Goal: Contribute content

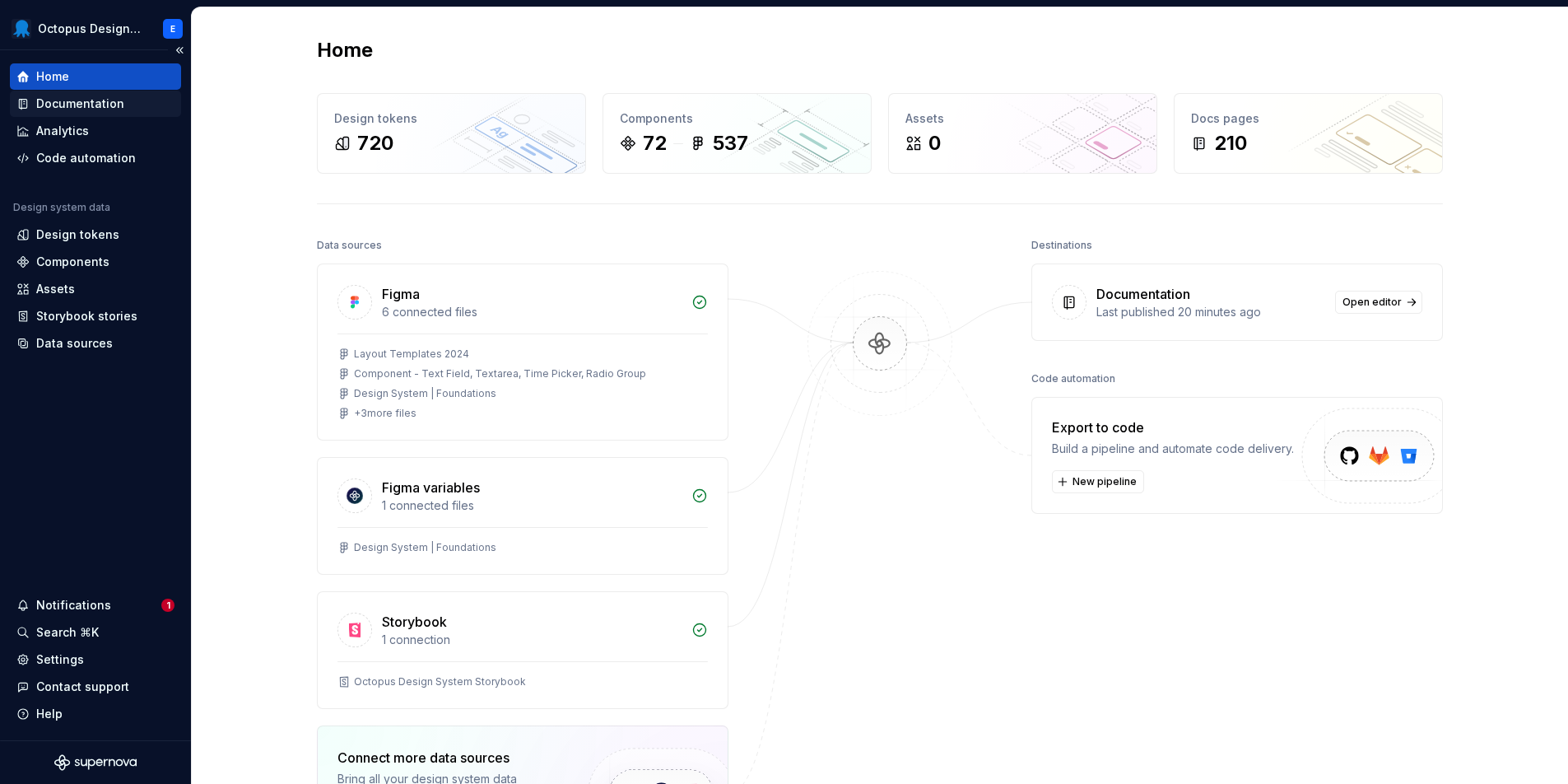
click at [107, 110] on div "Documentation" at bounding box center [80, 103] width 88 height 17
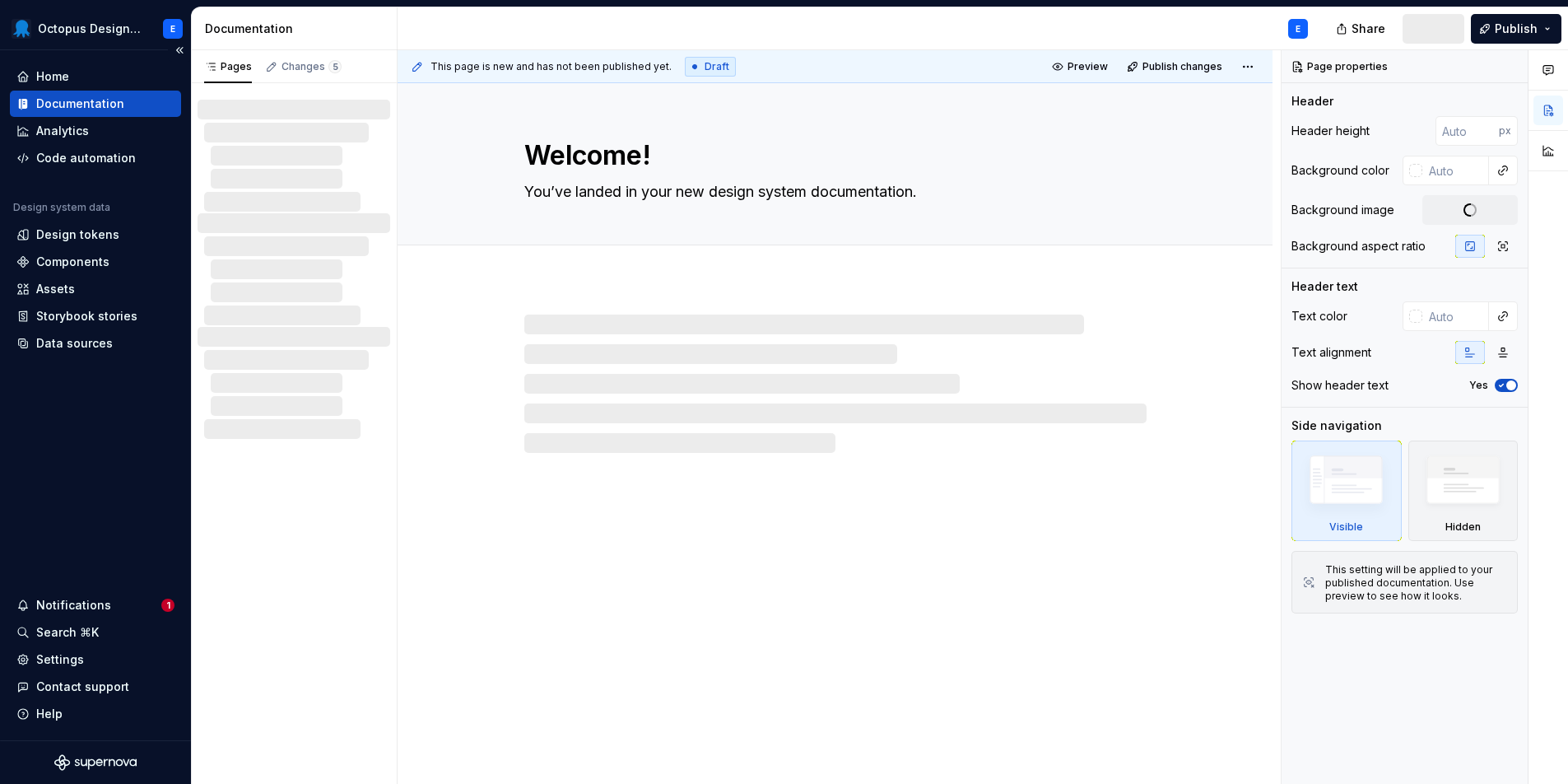
type textarea "*"
type textarea "Welcome to Octopus Design System"
type textarea "Empowering teams at Octopus Deploy to create intuitive experiences that evolve …"
type input "338"
type input "#21103A"
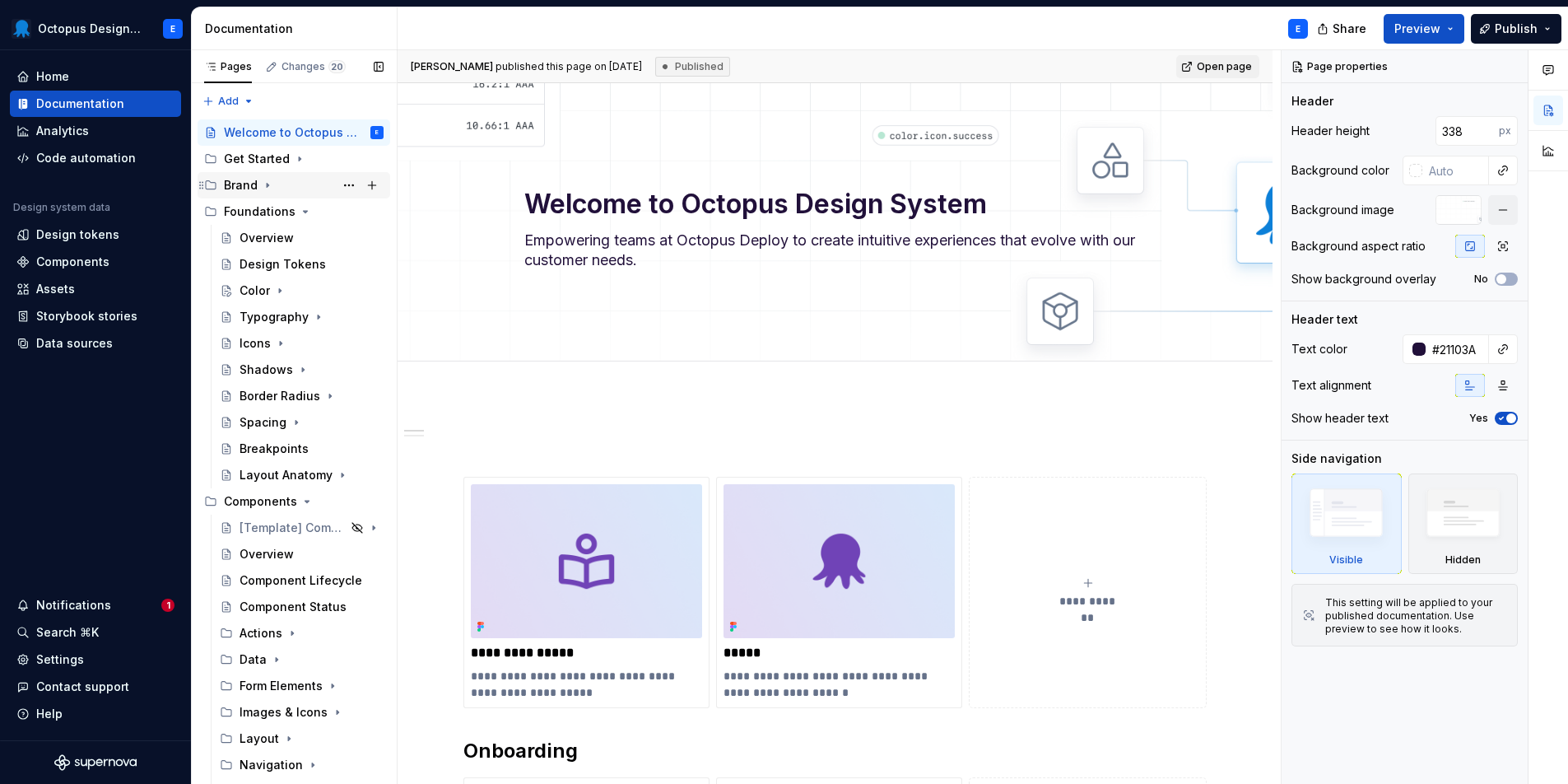
click at [267, 184] on icon "Page tree" at bounding box center [268, 185] width 2 height 4
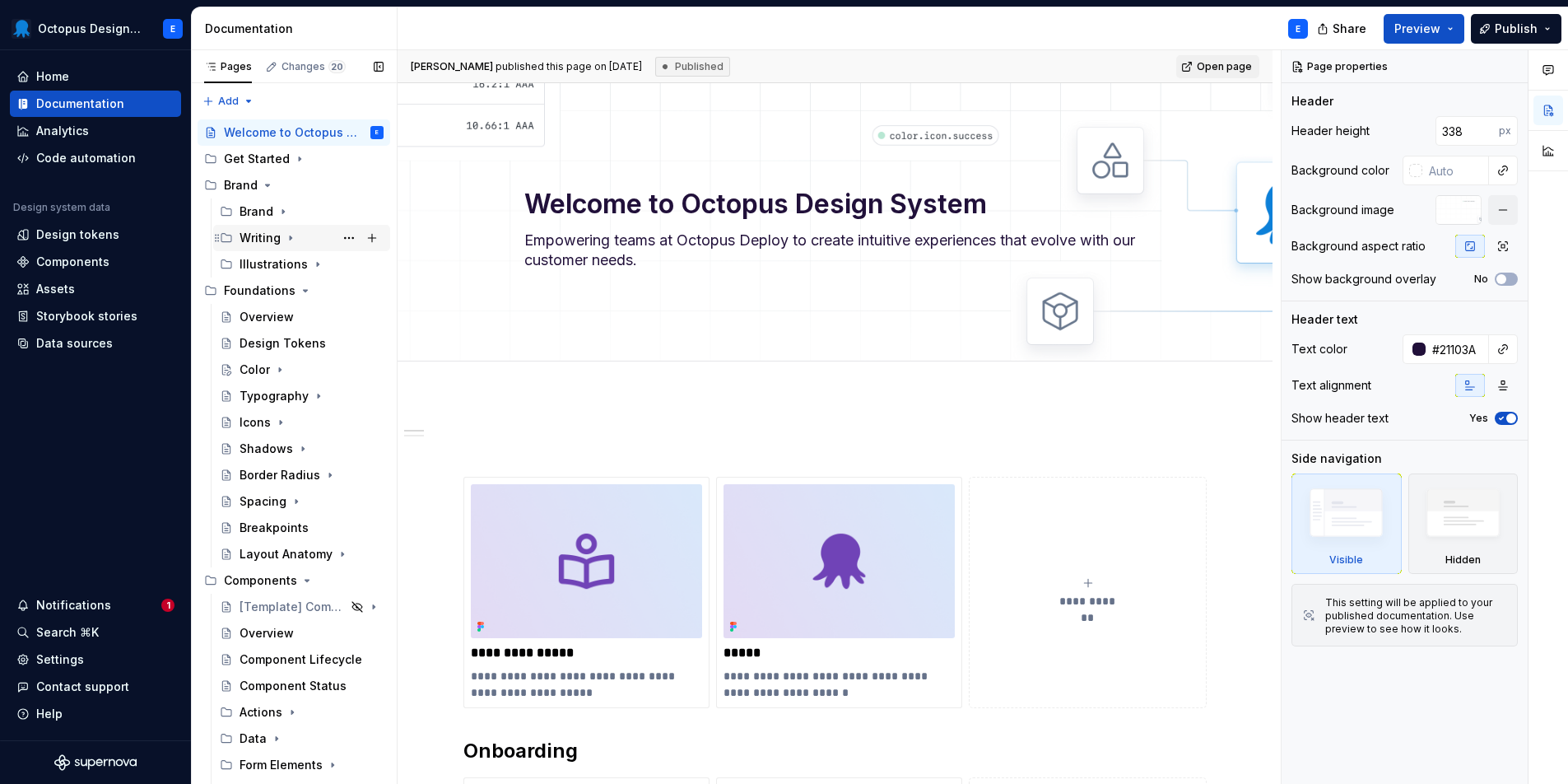
click at [285, 236] on icon "Page tree" at bounding box center [290, 237] width 13 height 13
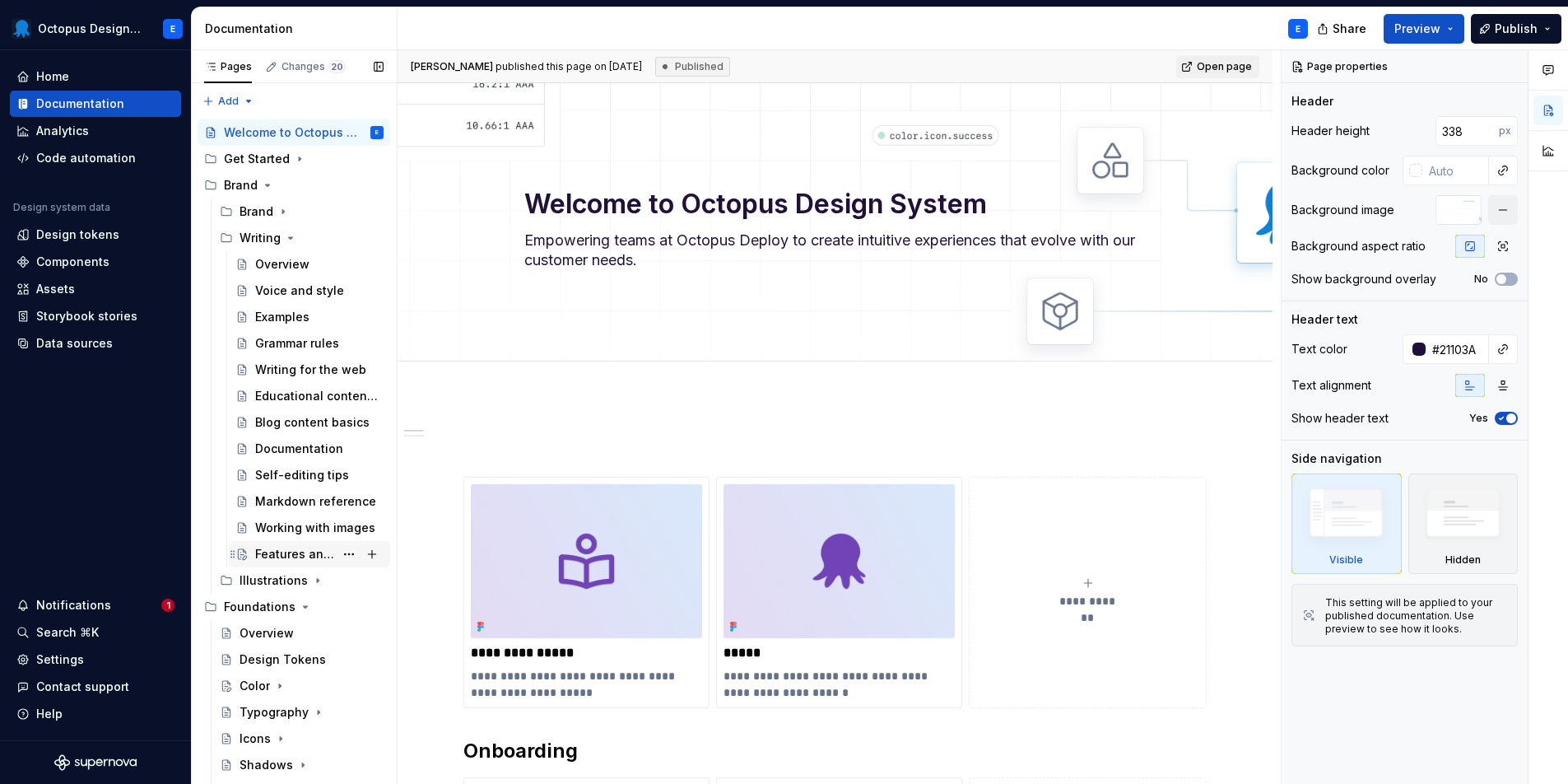
click at [309, 551] on div "Features and terminology" at bounding box center [295, 554] width 79 height 17
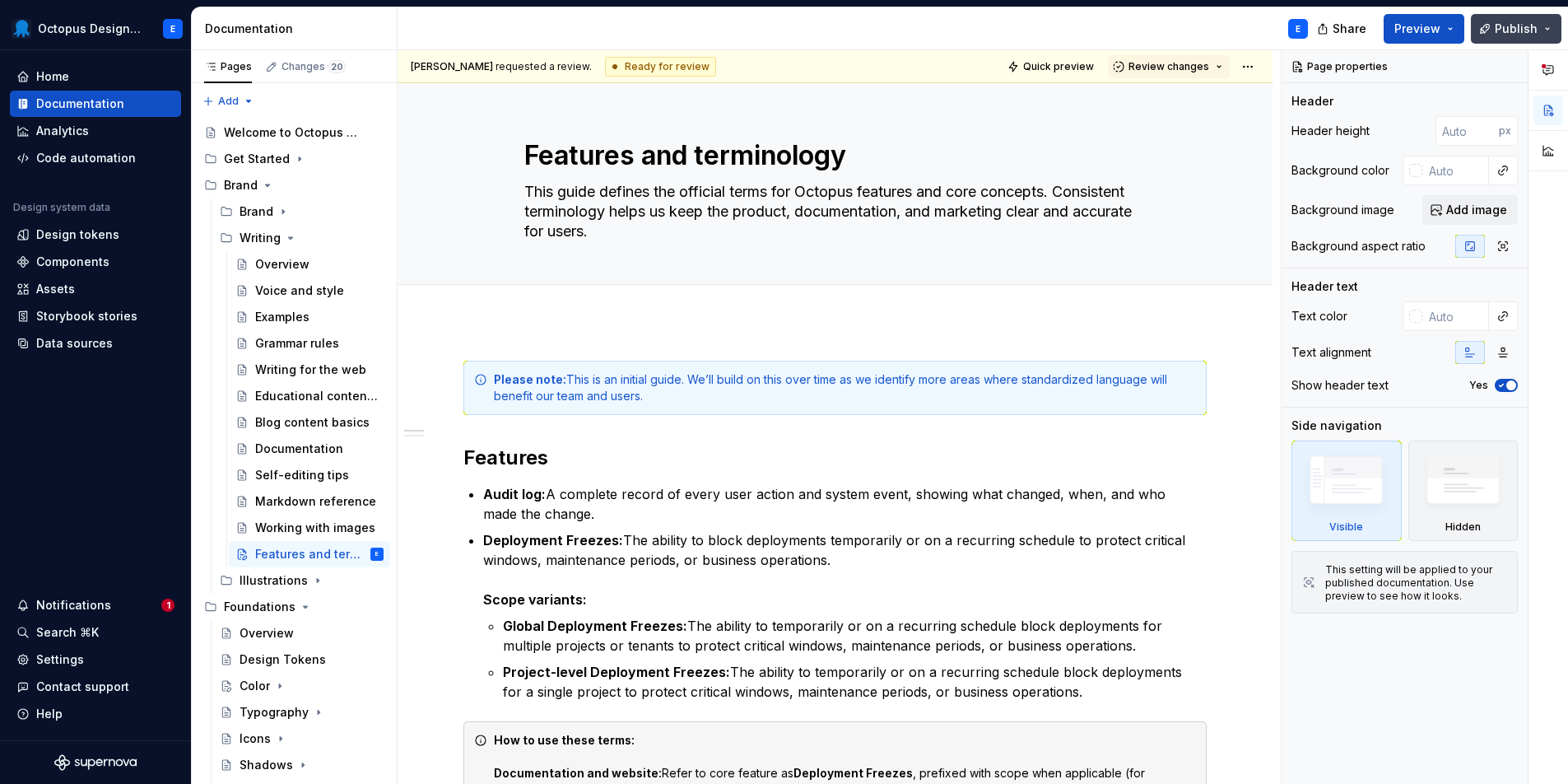
click at [1495, 36] on button "Publish" at bounding box center [1516, 29] width 90 height 30
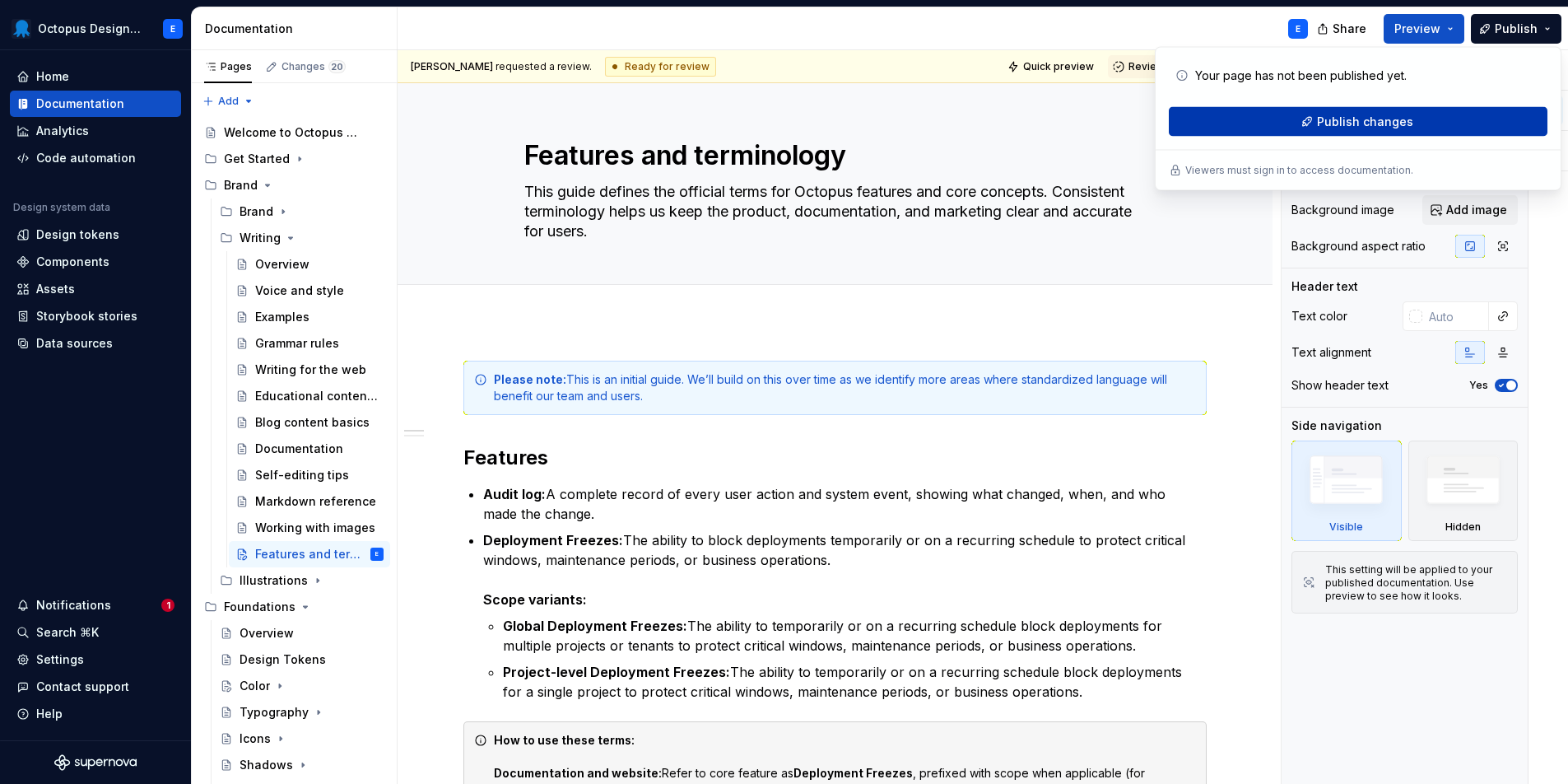
click at [1388, 118] on span "Publish changes" at bounding box center [1365, 122] width 96 height 17
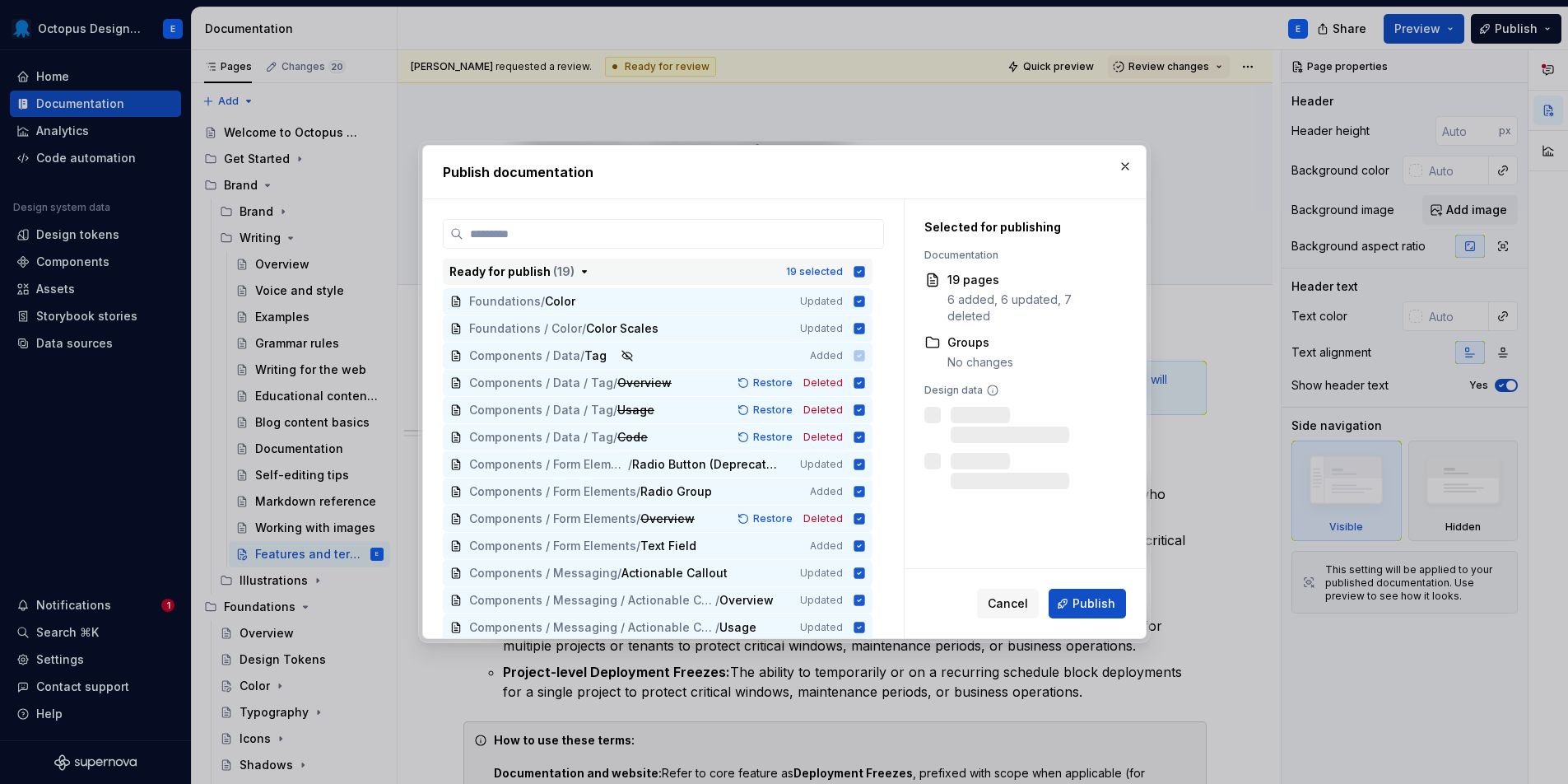
click at [864, 272] on icon "button" at bounding box center [859, 271] width 10 height 10
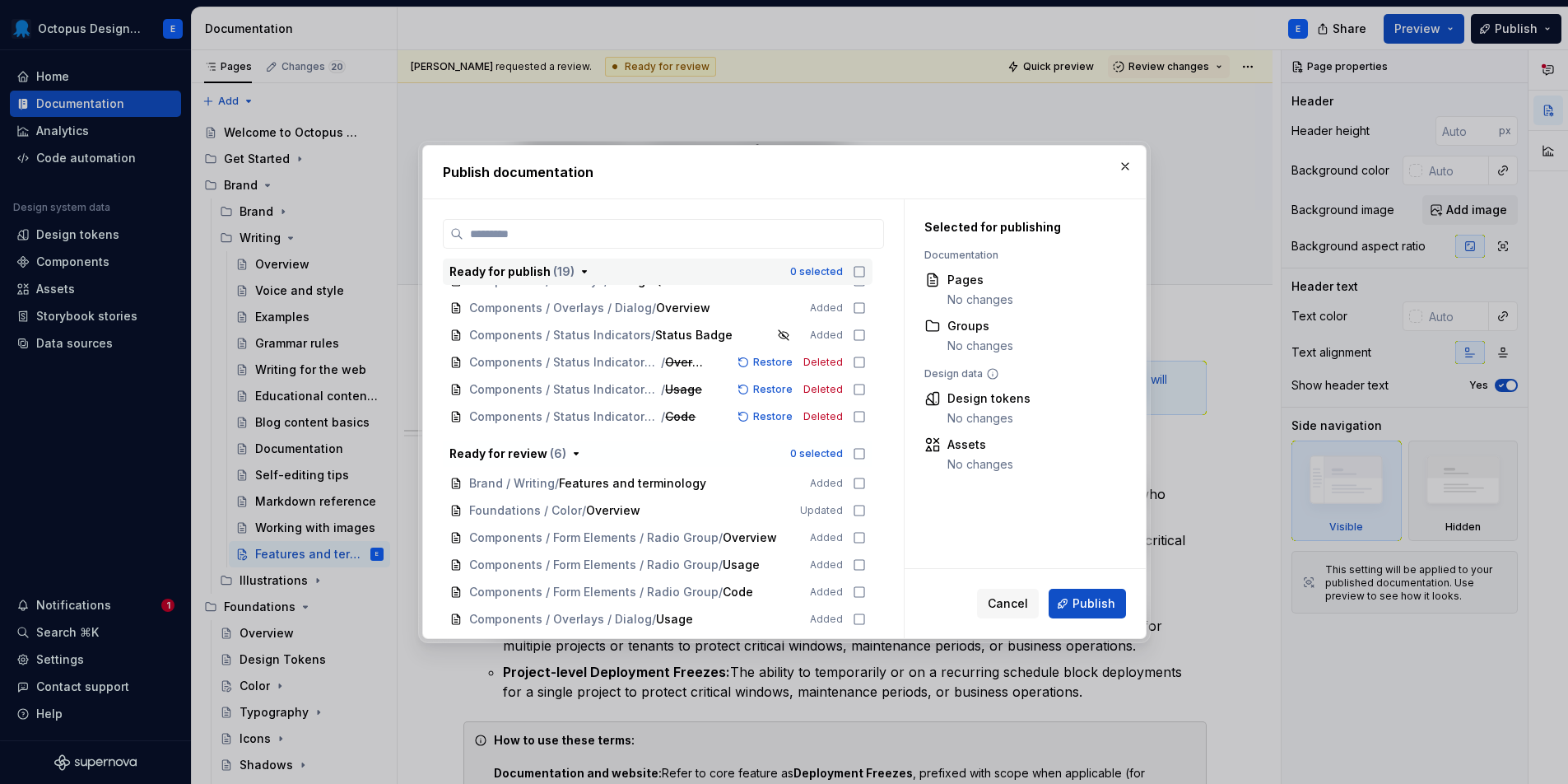
scroll to position [389, 0]
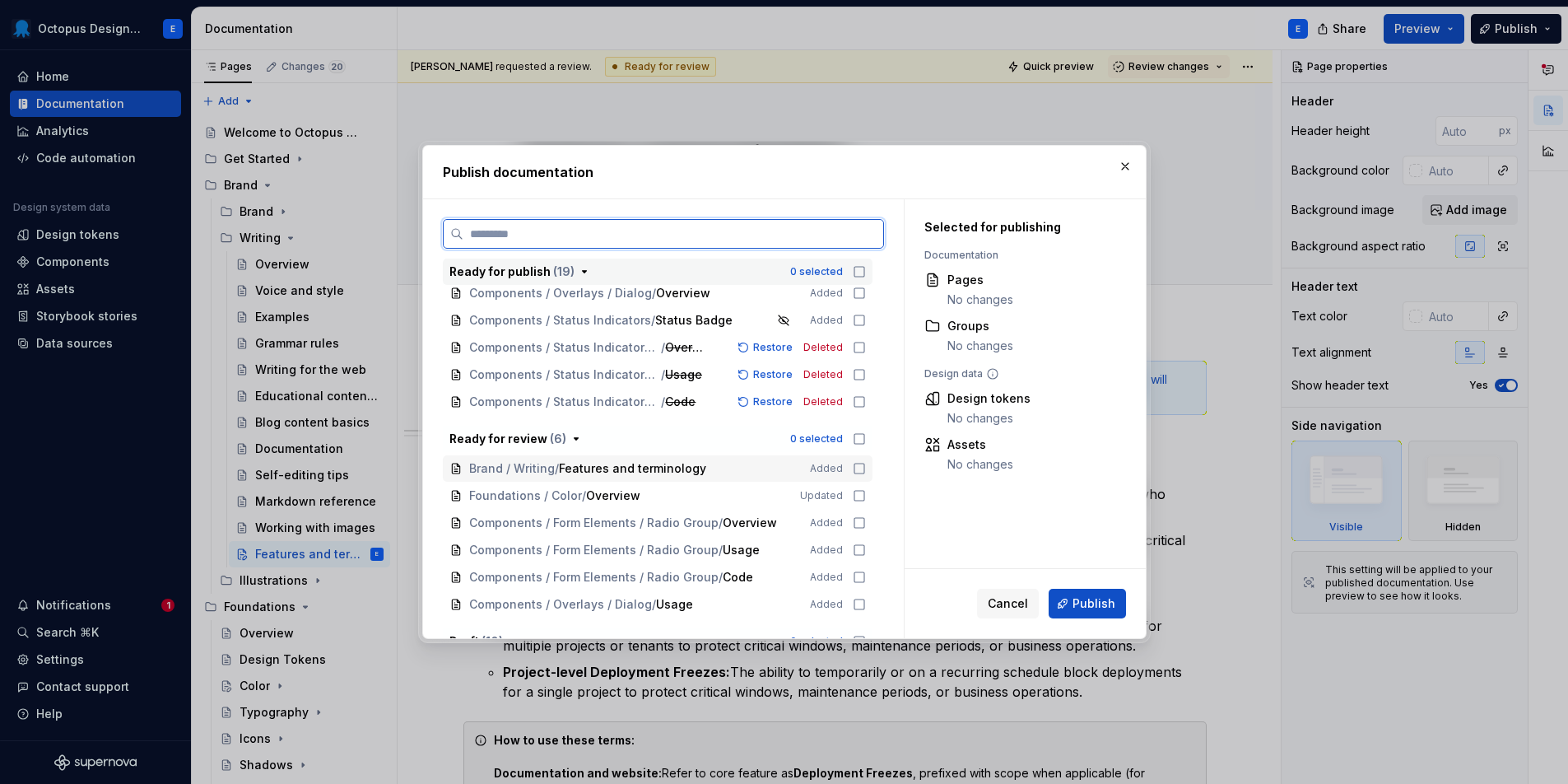
click at [866, 470] on icon at bounding box center [859, 468] width 13 height 13
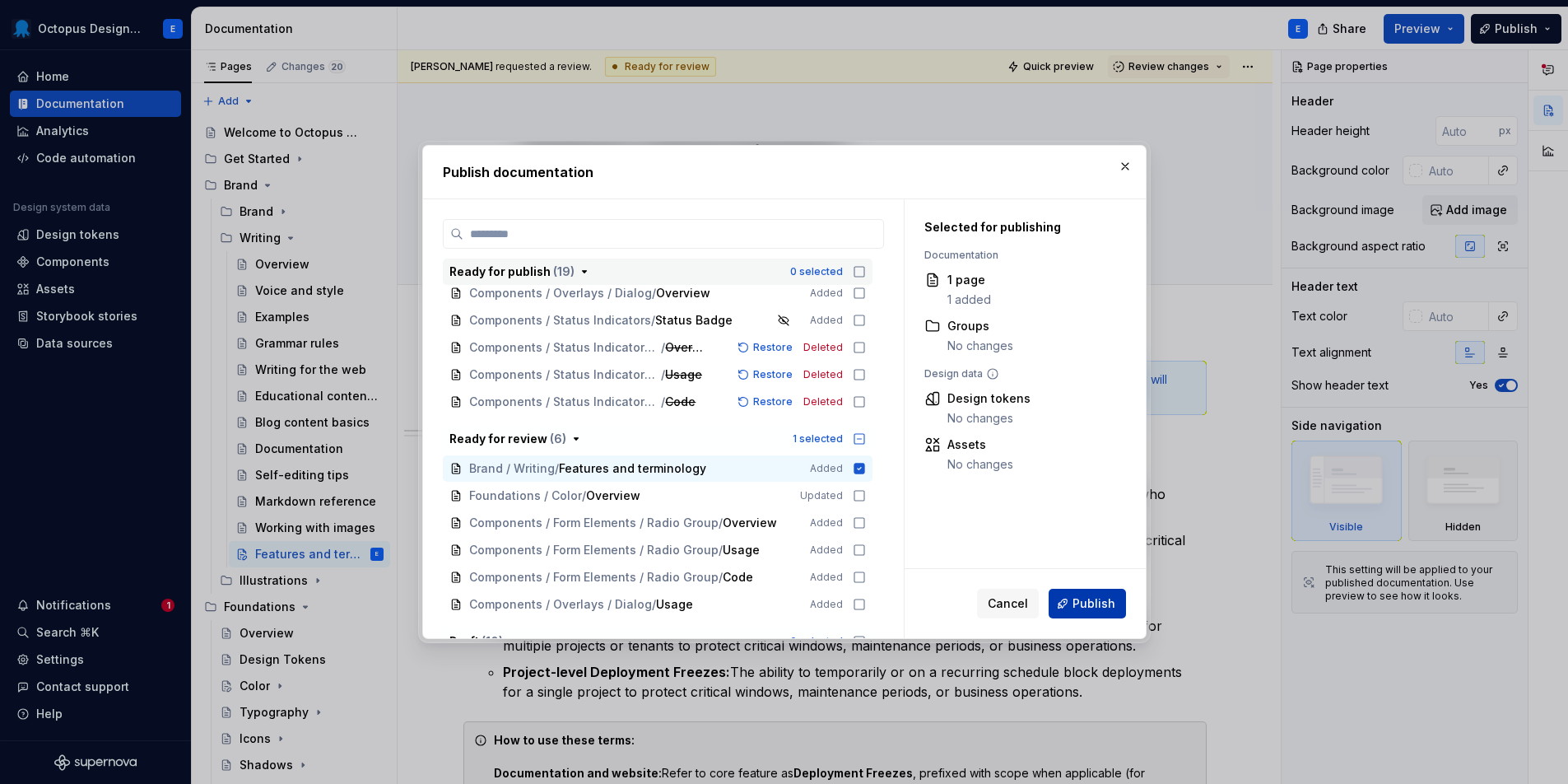
click at [1112, 608] on span "Publish" at bounding box center [1093, 603] width 43 height 17
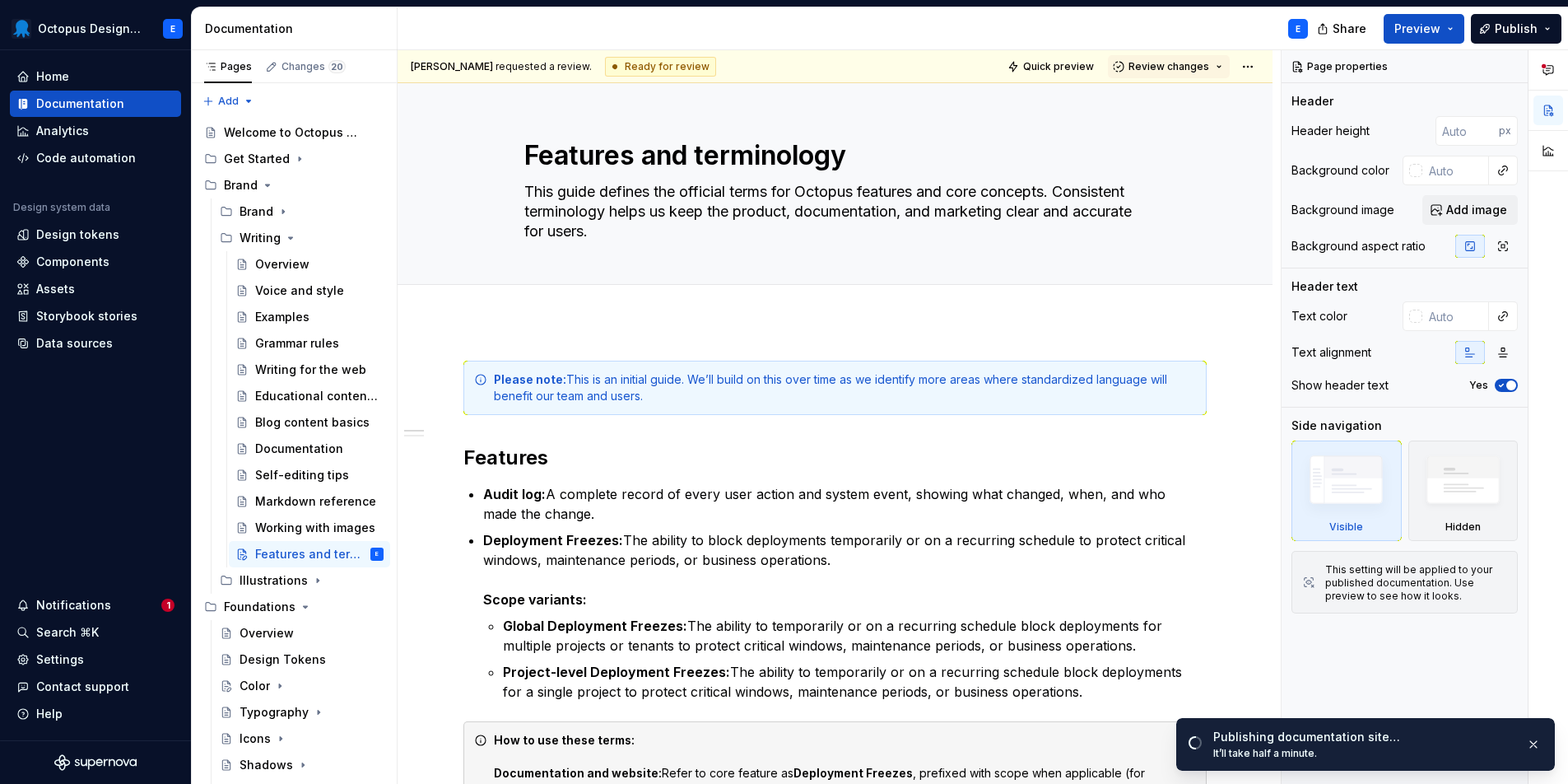
type textarea "*"
